Goal: Check status: Check status

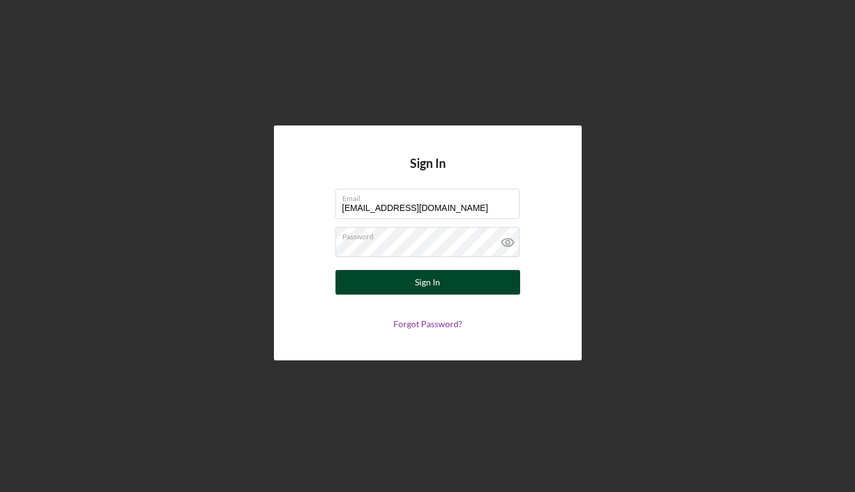
type input "[EMAIL_ADDRESS][DOMAIN_NAME]"
click at [434, 287] on div "Sign In" at bounding box center [427, 282] width 25 height 25
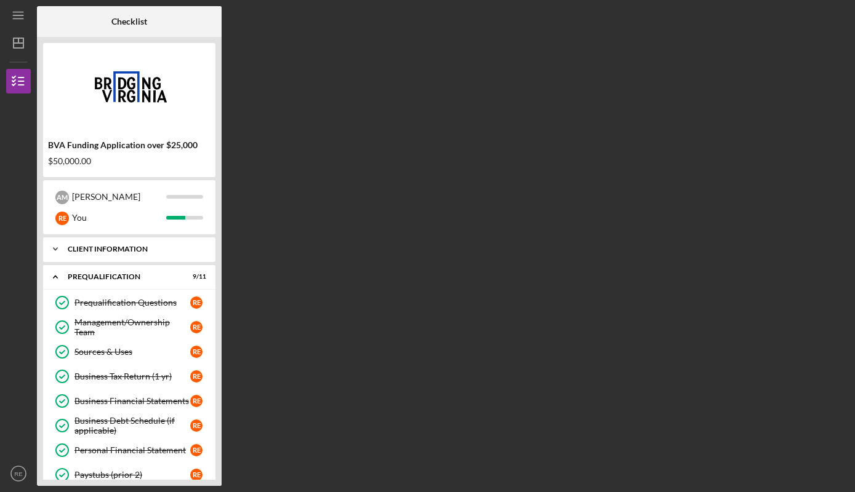
click at [60, 246] on icon "Icon/Expander" at bounding box center [55, 249] width 25 height 25
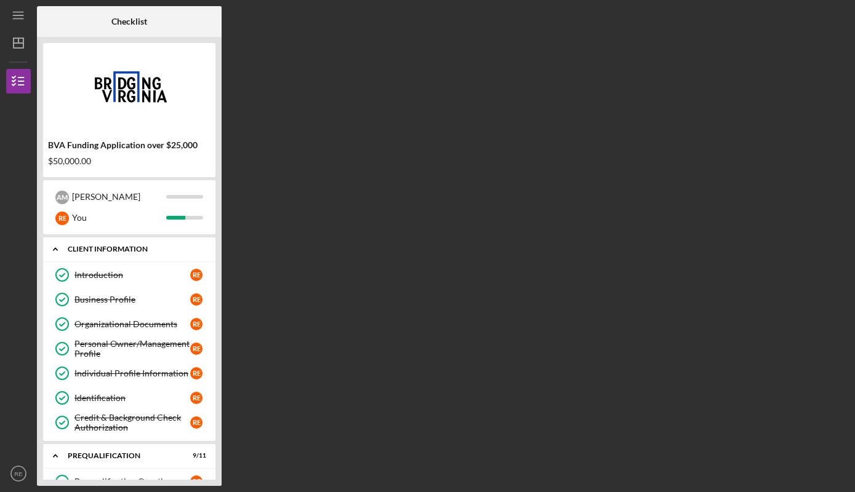
click at [60, 246] on icon "Icon/Expander" at bounding box center [55, 249] width 25 height 25
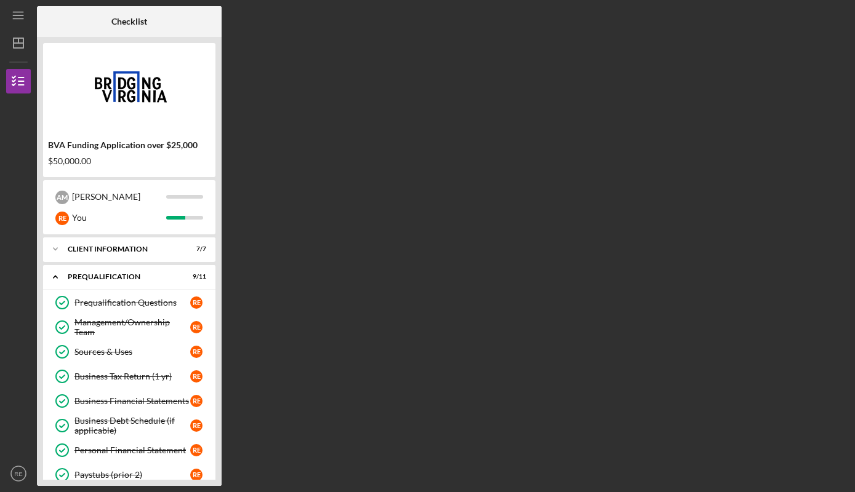
click at [175, 156] on div "BVA Funding Application over $25,000 $50,000.00" at bounding box center [129, 153] width 172 height 36
click at [218, 250] on div "BVA Funding Application over $25,000 $50,000.00 A M [PERSON_NAME] R E You Icon/…" at bounding box center [129, 261] width 185 height 449
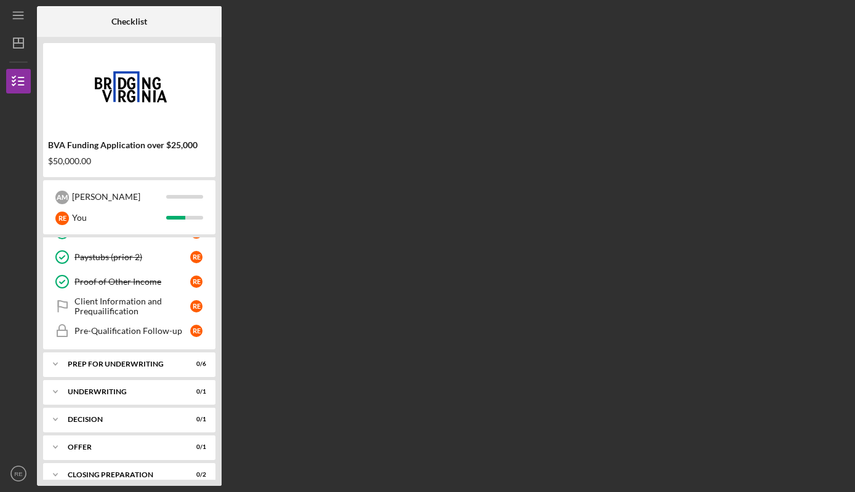
scroll to position [220, 0]
click at [81, 361] on div "Prep for Underwriting" at bounding box center [134, 362] width 132 height 7
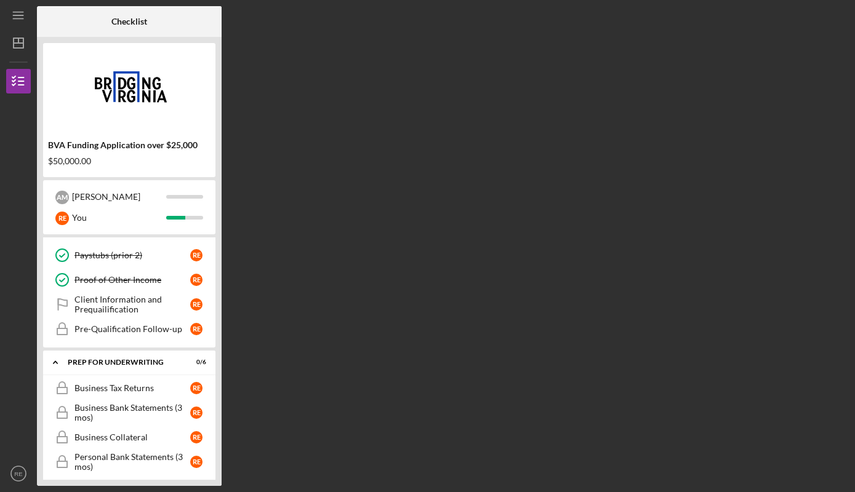
click at [218, 340] on div "BVA Funding Application over $25,000 $50,000.00 A M [PERSON_NAME] R E You Icon/…" at bounding box center [129, 261] width 185 height 449
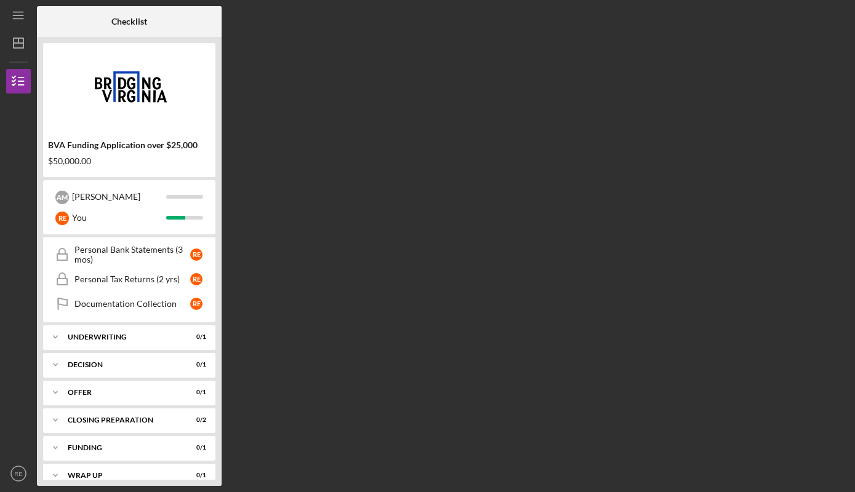
scroll to position [442, 0]
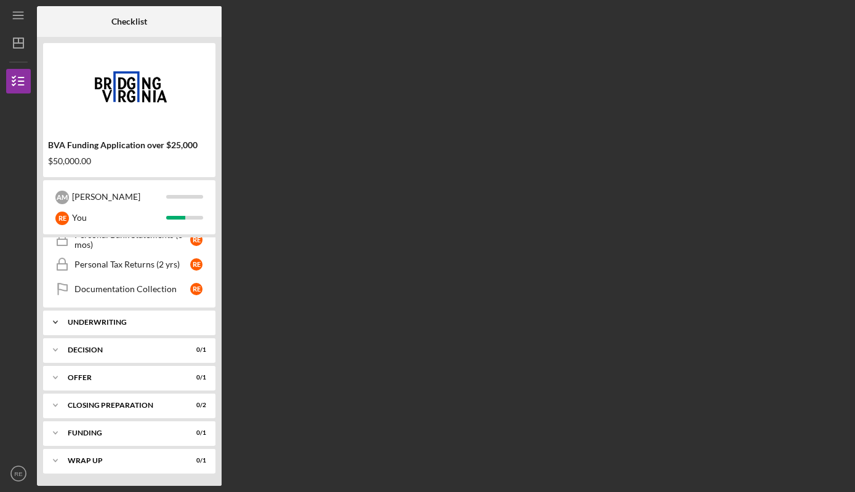
click at [57, 320] on icon "Icon/Expander" at bounding box center [55, 322] width 25 height 25
click at [50, 380] on icon "Icon/Expander" at bounding box center [55, 381] width 25 height 25
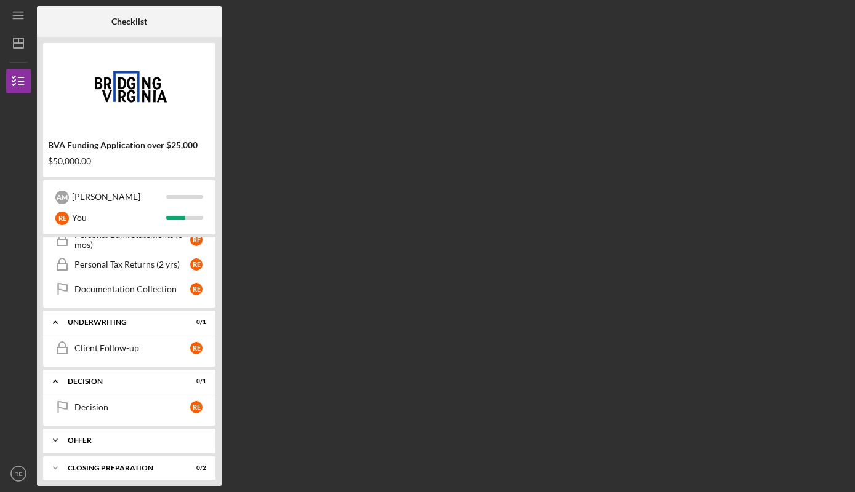
click at [76, 437] on div "Icon/Expander Offer 0 / 1" at bounding box center [129, 440] width 172 height 25
click at [220, 427] on div "BVA Funding Application over $25,000 $50,000.00 A M [PERSON_NAME] R E You Icon/…" at bounding box center [129, 261] width 185 height 449
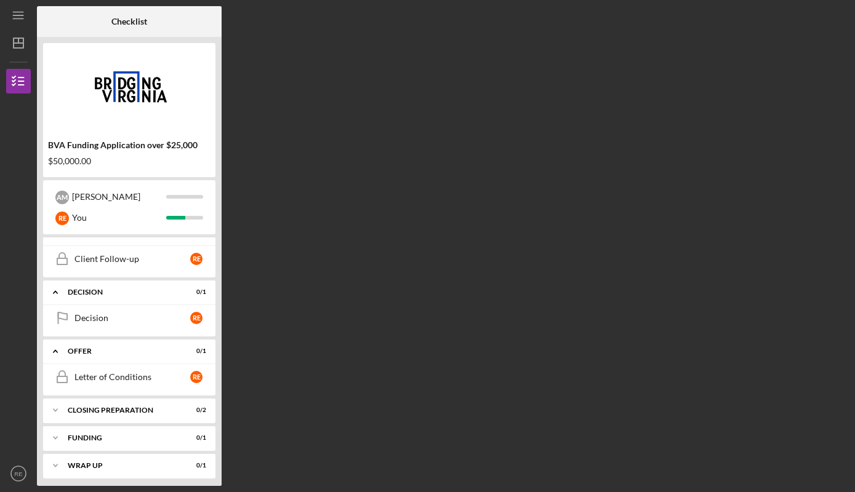
scroll to position [536, 0]
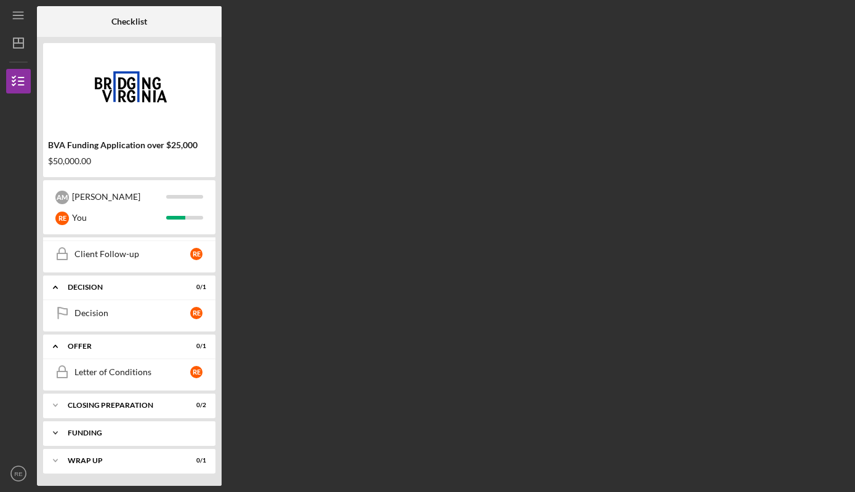
click at [74, 429] on div "Icon/Expander Funding 0 / 1" at bounding box center [129, 433] width 172 height 25
click at [221, 422] on div "BVA Funding Application over $25,000 $50,000.00 A M [PERSON_NAME] R E You Icon/…" at bounding box center [129, 261] width 185 height 449
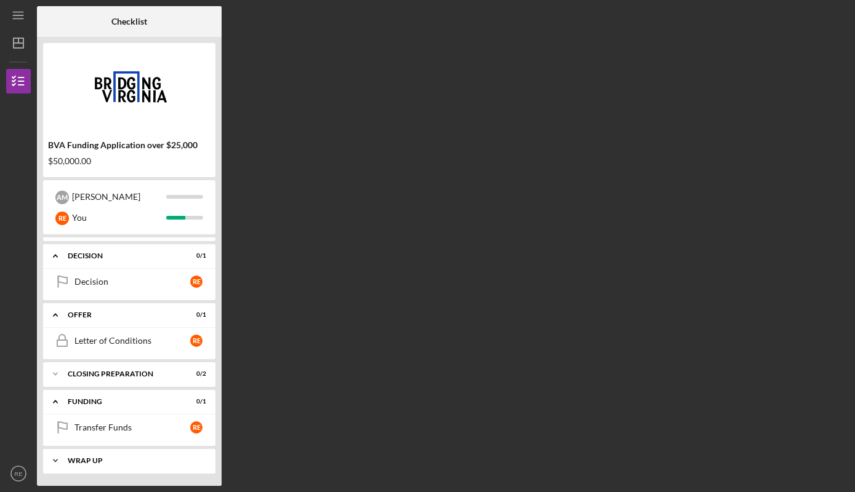
click at [155, 462] on div "Wrap Up" at bounding box center [134, 460] width 132 height 7
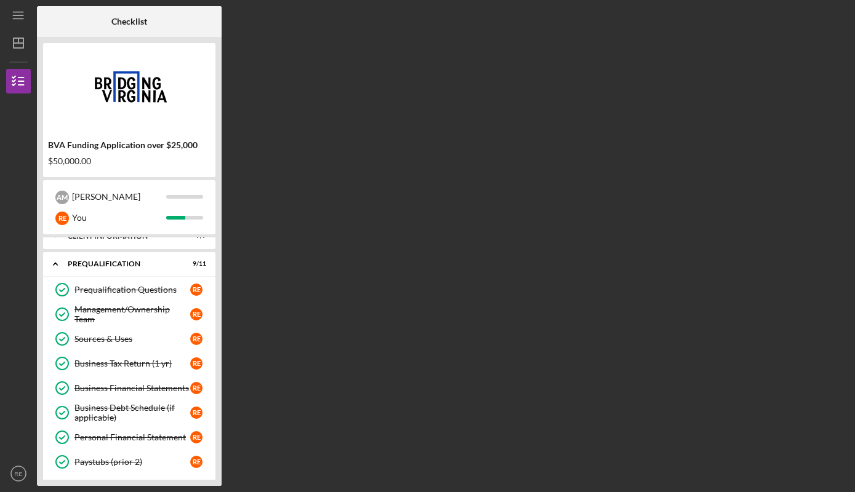
scroll to position [0, 0]
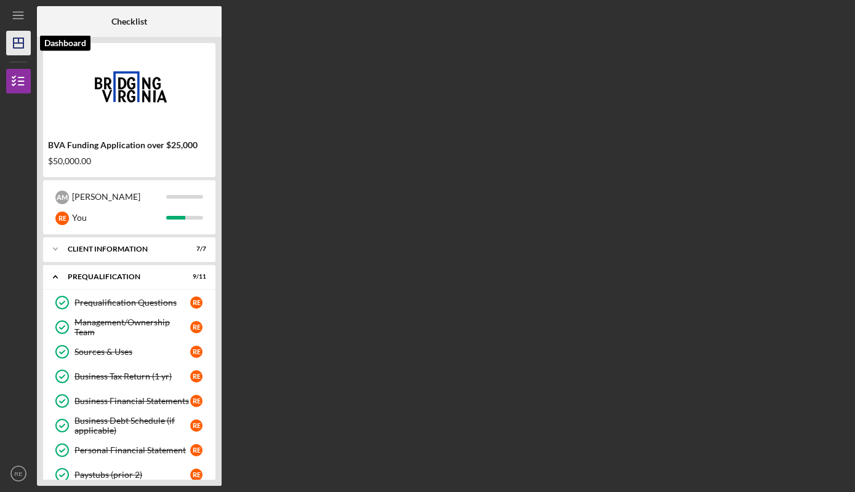
click at [18, 38] on line "button" at bounding box center [18, 40] width 0 height 5
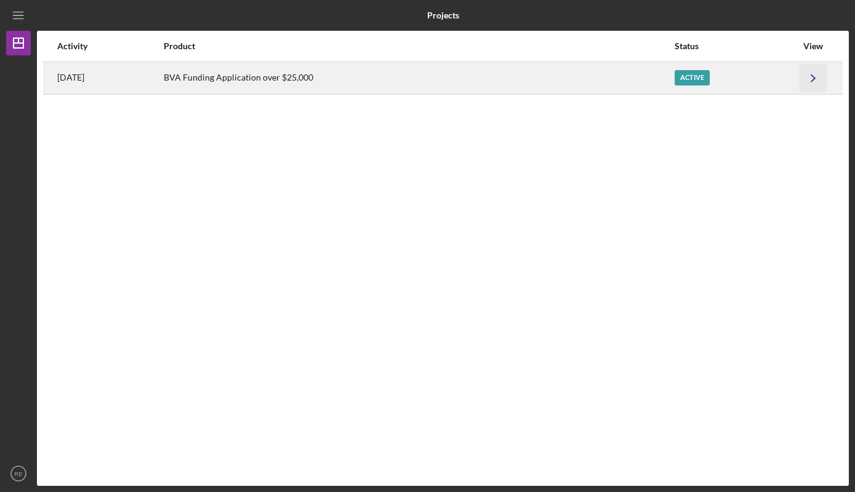
click at [812, 76] on polyline "button" at bounding box center [813, 77] width 4 height 7
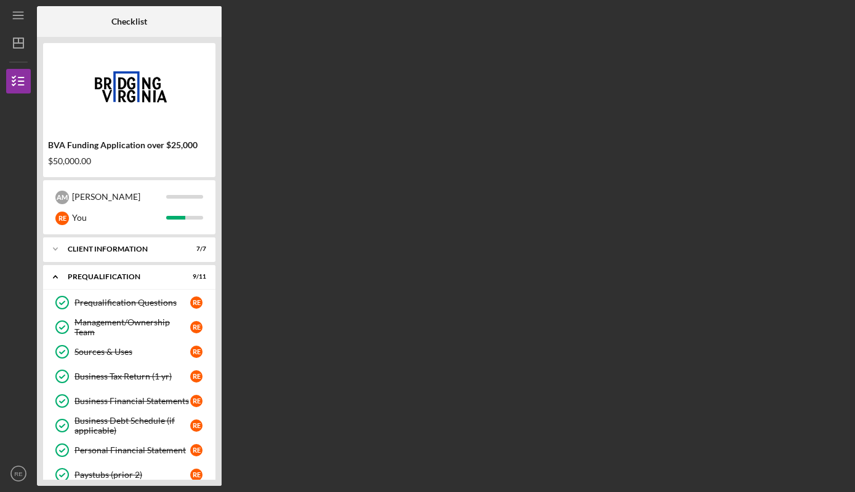
click at [217, 195] on div "BVA Funding Application over $25,000 $50,000.00 A M [PERSON_NAME] R E You Icon/…" at bounding box center [129, 261] width 185 height 449
click at [65, 250] on icon "Icon/Expander" at bounding box center [55, 249] width 25 height 25
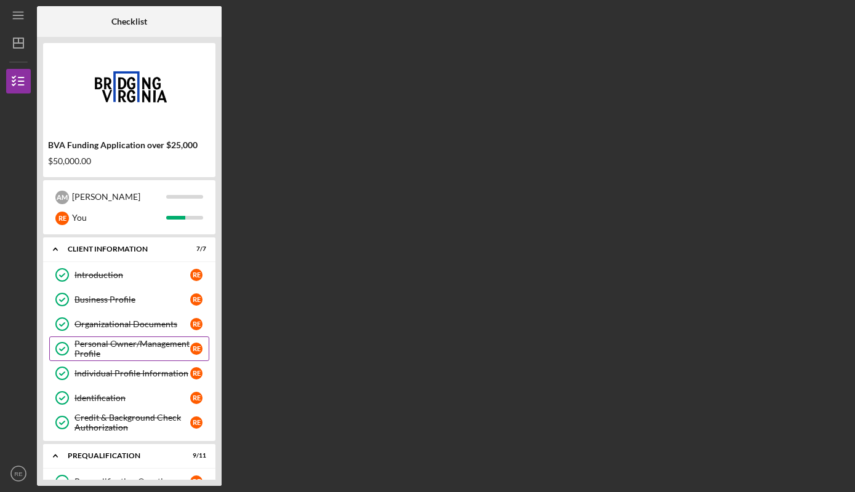
click at [137, 345] on div "Personal Owner/Management Profile" at bounding box center [132, 349] width 116 height 20
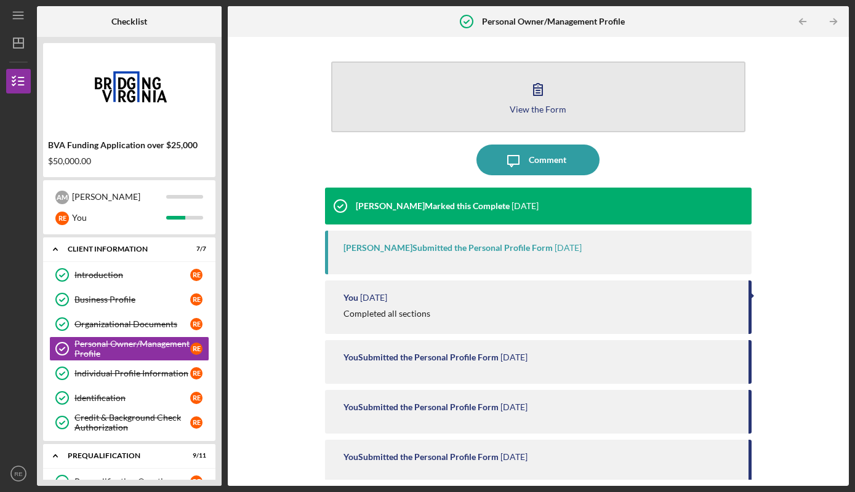
click at [553, 100] on button "View the Form Form" at bounding box center [538, 97] width 414 height 71
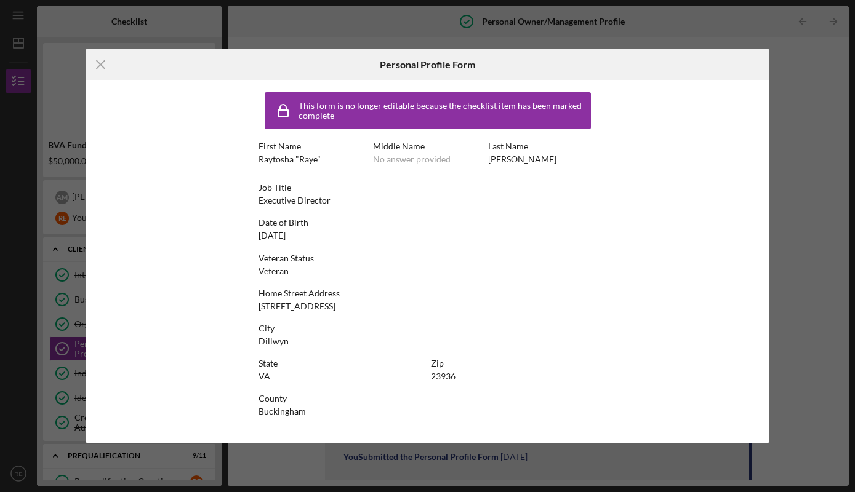
click at [739, 133] on div "This form is no longer editable because the checklist item has been marked comp…" at bounding box center [428, 261] width 684 height 363
click at [104, 67] on icon "Icon/Menu Close" at bounding box center [101, 64] width 31 height 31
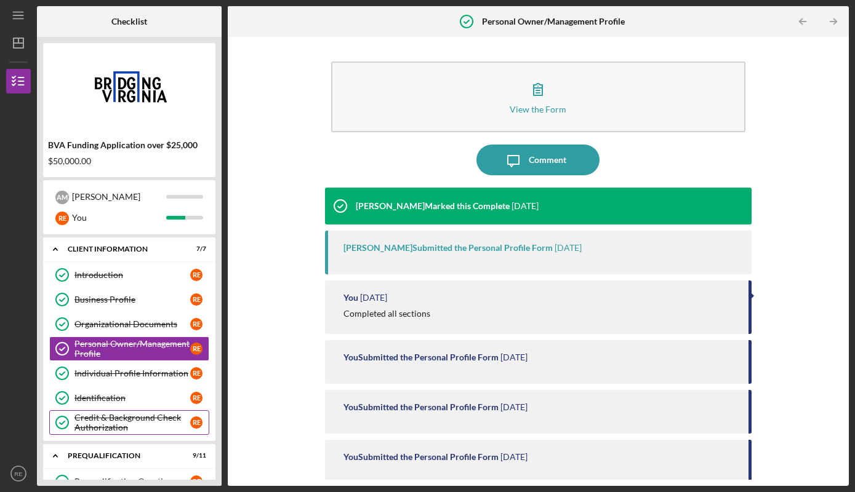
click at [135, 418] on div "Credit & Background Check Authorization" at bounding box center [132, 423] width 116 height 20
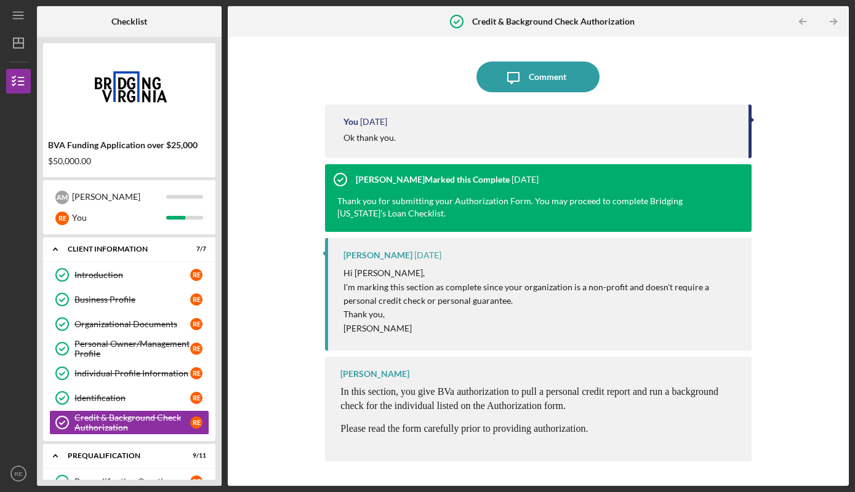
click at [698, 96] on div "Icon/Message Comment You [DATE] Ok thank you. [PERSON_NAME] Marked this Complet…" at bounding box center [538, 261] width 426 height 437
